Goal: Task Accomplishment & Management: Manage account settings

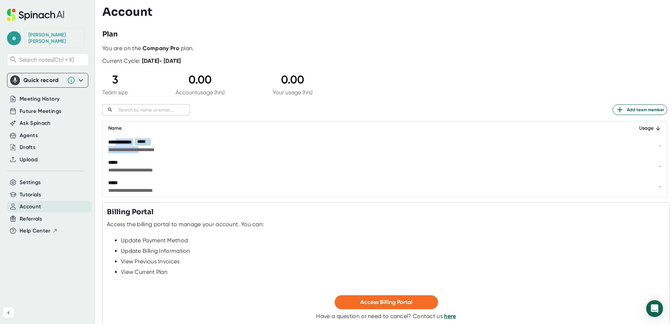
drag, startPoint x: 118, startPoint y: 136, endPoint x: 153, endPoint y: 148, distance: 37.3
click at [153, 148] on td "**********" at bounding box center [362, 145] width 519 height 21
drag, startPoint x: 153, startPoint y: 148, endPoint x: 219, endPoint y: 150, distance: 65.9
click at [219, 150] on span "**********" at bounding box center [296, 149] width 376 height 7
drag, startPoint x: 110, startPoint y: 141, endPoint x: 188, endPoint y: 184, distance: 89.2
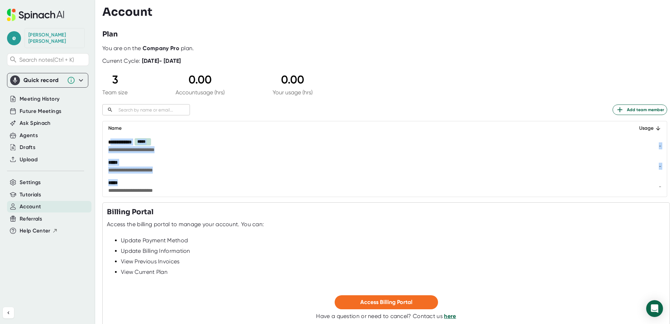
click at [188, 184] on tbody "**********" at bounding box center [385, 165] width 564 height 61
drag, startPoint x: 188, startPoint y: 184, endPoint x: 184, endPoint y: 192, distance: 8.5
click at [184, 192] on span "**********" at bounding box center [296, 190] width 376 height 7
drag, startPoint x: 174, startPoint y: 188, endPoint x: 122, endPoint y: 139, distance: 71.1
click at [122, 139] on tbody "**********" at bounding box center [385, 165] width 564 height 61
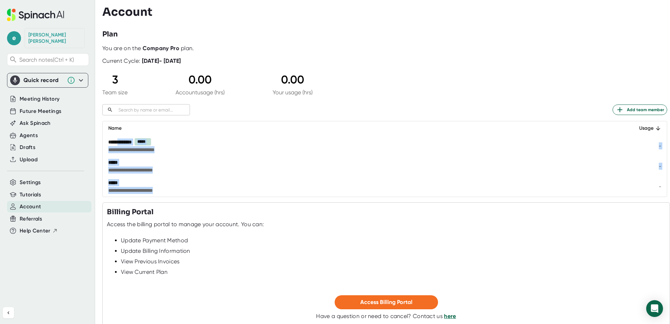
drag, startPoint x: 122, startPoint y: 139, endPoint x: 207, endPoint y: 187, distance: 96.8
click at [207, 187] on span "**********" at bounding box center [296, 190] width 376 height 7
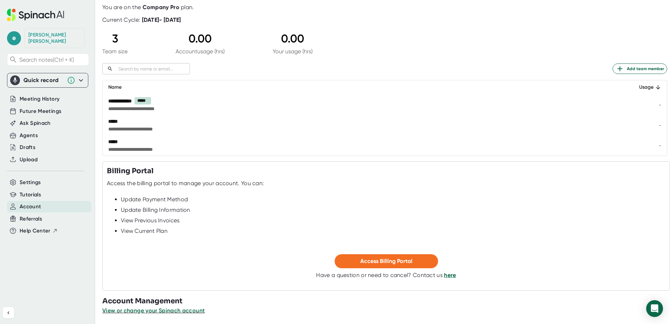
scroll to position [43, 0]
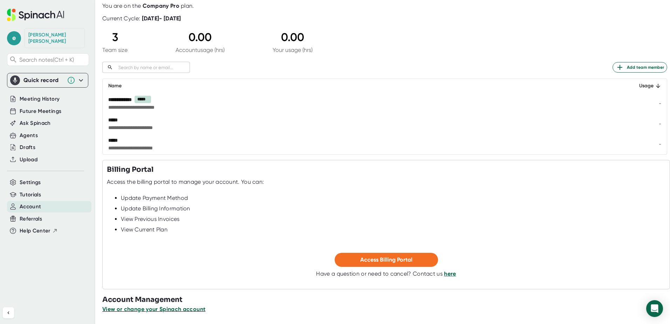
click at [181, 308] on span "View or change your Spinach account" at bounding box center [153, 308] width 103 height 7
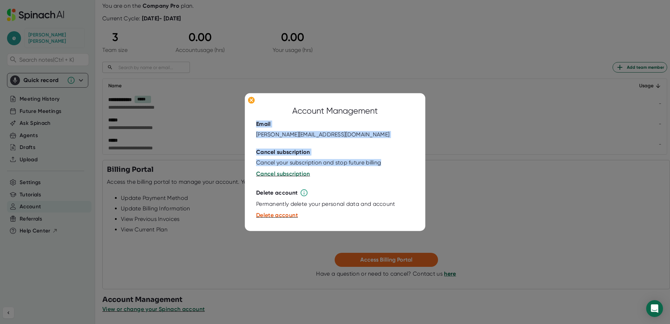
drag, startPoint x: 256, startPoint y: 125, endPoint x: 344, endPoint y: 174, distance: 101.1
click at [344, 174] on div "Account Management Email [PERSON_NAME][EMAIL_ADDRESS][DOMAIN_NAME] Cancel subsc…" at bounding box center [335, 162] width 180 height 138
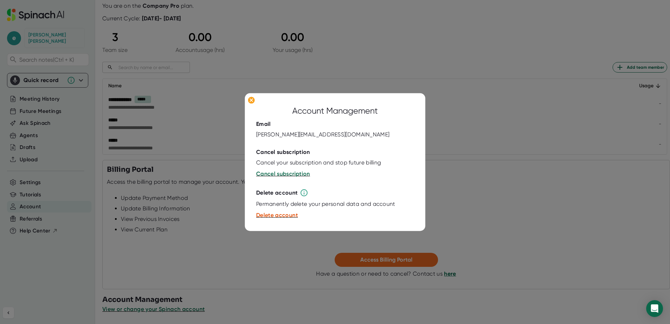
drag, startPoint x: 344, startPoint y: 174, endPoint x: 346, endPoint y: 202, distance: 27.7
click at [348, 196] on div "Delete account" at bounding box center [335, 192] width 158 height 8
click at [249, 99] on ellipse at bounding box center [251, 100] width 7 height 7
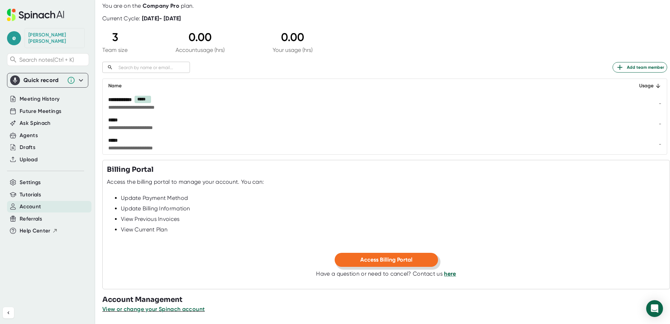
click at [365, 259] on span "Access Billing Portal" at bounding box center [386, 259] width 52 height 7
click at [42, 95] on span "Meeting History" at bounding box center [40, 99] width 40 height 8
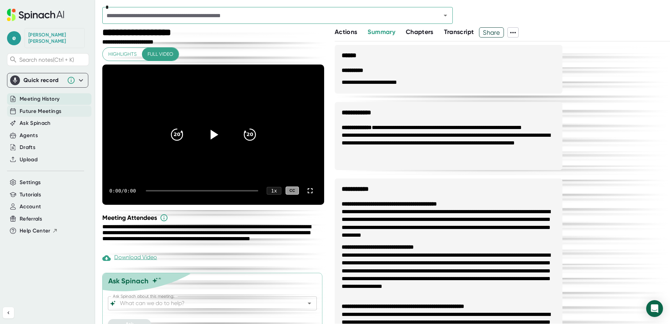
click at [26, 107] on span "Future Meetings" at bounding box center [41, 111] width 42 height 8
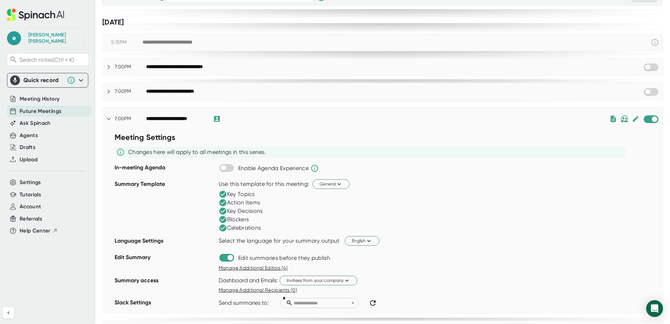
scroll to position [70, 0]
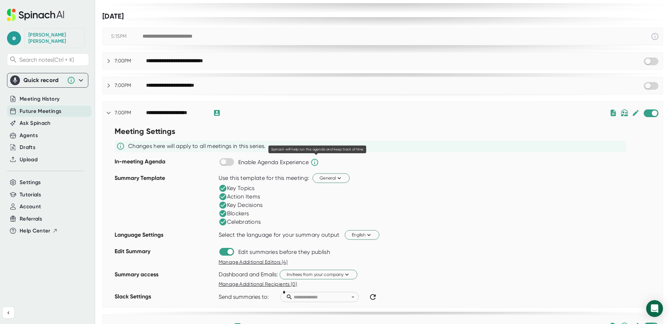
click at [316, 163] on icon at bounding box center [314, 162] width 7 height 7
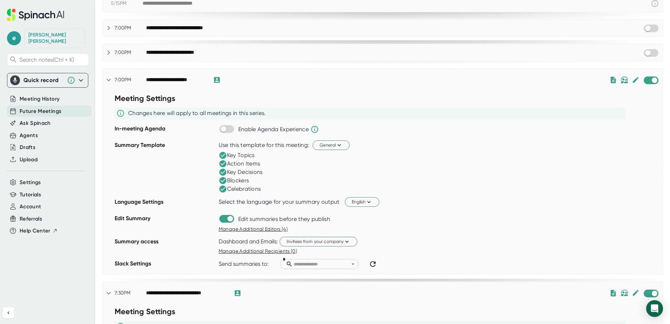
scroll to position [140, 0]
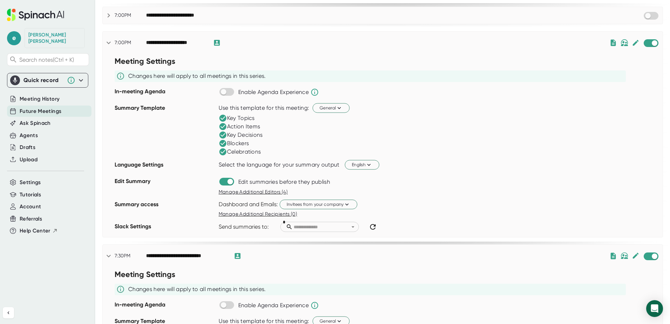
click at [439, 205] on div "Dashboard and Emails: Invitees from your company" at bounding box center [441, 204] width 444 height 12
click at [111, 41] on icon at bounding box center [108, 43] width 8 height 8
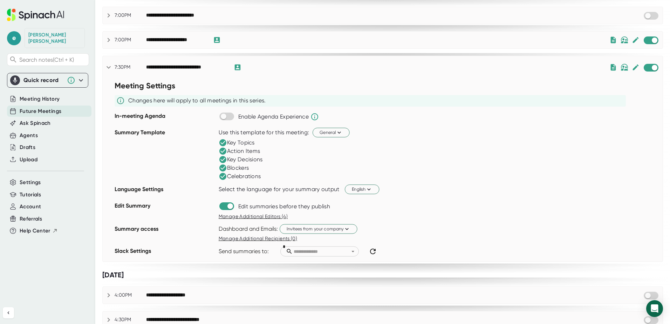
click at [107, 64] on icon at bounding box center [108, 67] width 8 height 8
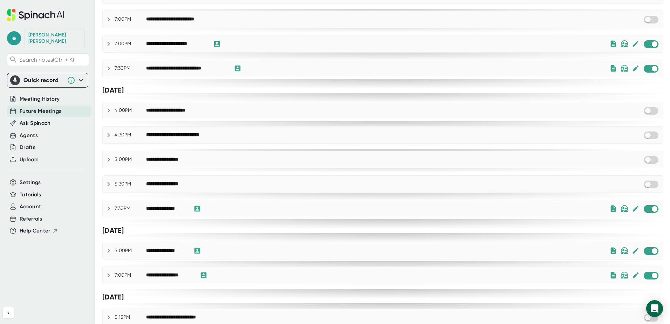
scroll to position [0, 0]
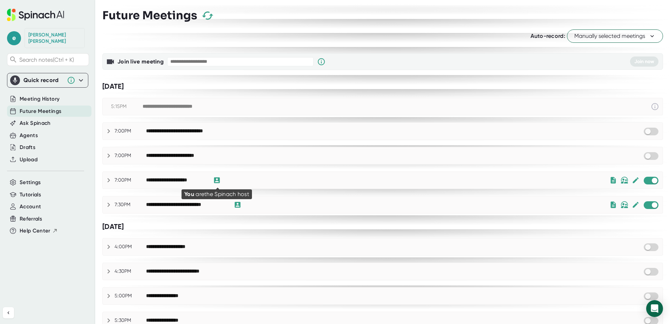
click at [218, 180] on icon at bounding box center [217, 180] width 6 height 6
click at [105, 181] on icon at bounding box center [108, 180] width 8 height 8
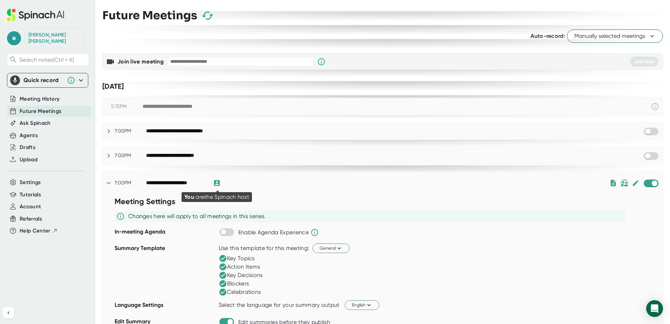
click at [216, 185] on icon at bounding box center [217, 183] width 8 height 8
click at [217, 183] on icon at bounding box center [217, 183] width 6 height 6
click at [108, 181] on icon at bounding box center [108, 183] width 8 height 8
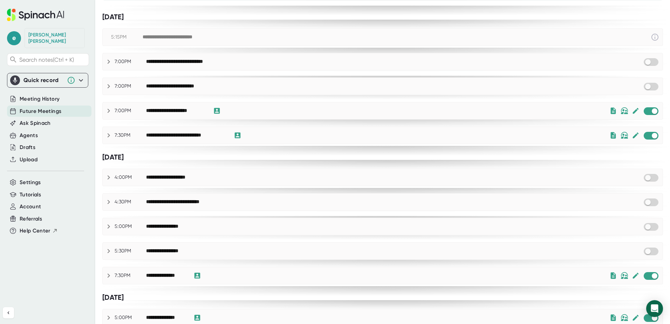
scroll to position [70, 0]
click at [25, 119] on span "Ask Spinach" at bounding box center [35, 123] width 31 height 8
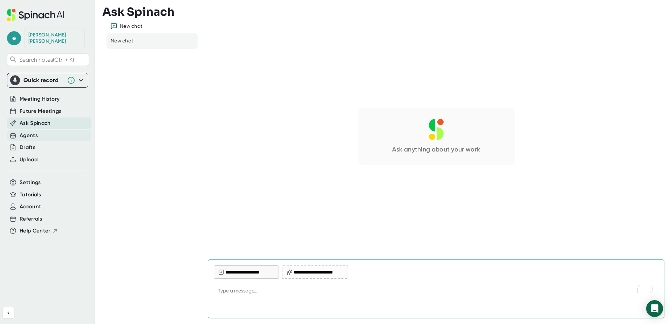
type textarea "x"
click at [44, 130] on div "Agents" at bounding box center [49, 136] width 84 height 12
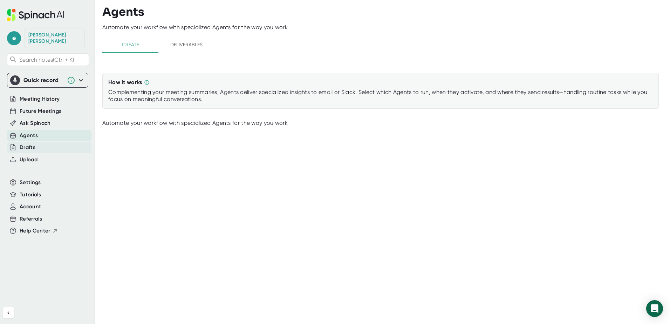
click at [41, 142] on div "Drafts" at bounding box center [49, 148] width 84 height 12
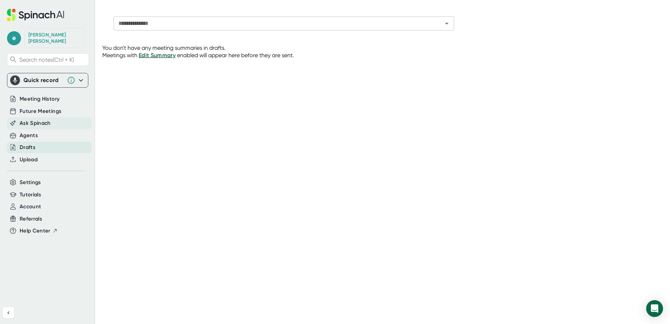
click at [52, 117] on div "Ask Spinach" at bounding box center [49, 123] width 84 height 12
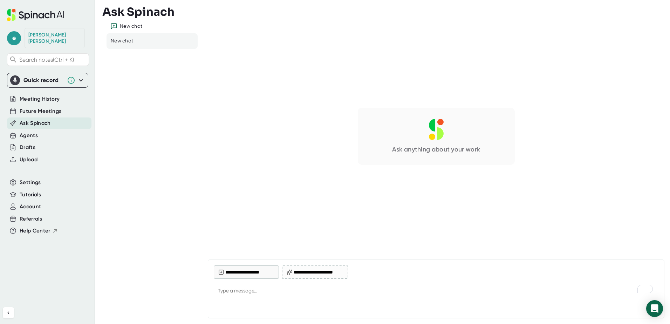
click at [324, 197] on div "Ask anything about your work" at bounding box center [435, 136] width 445 height 213
type textarea "x"
